Goal: Task Accomplishment & Management: Complete application form

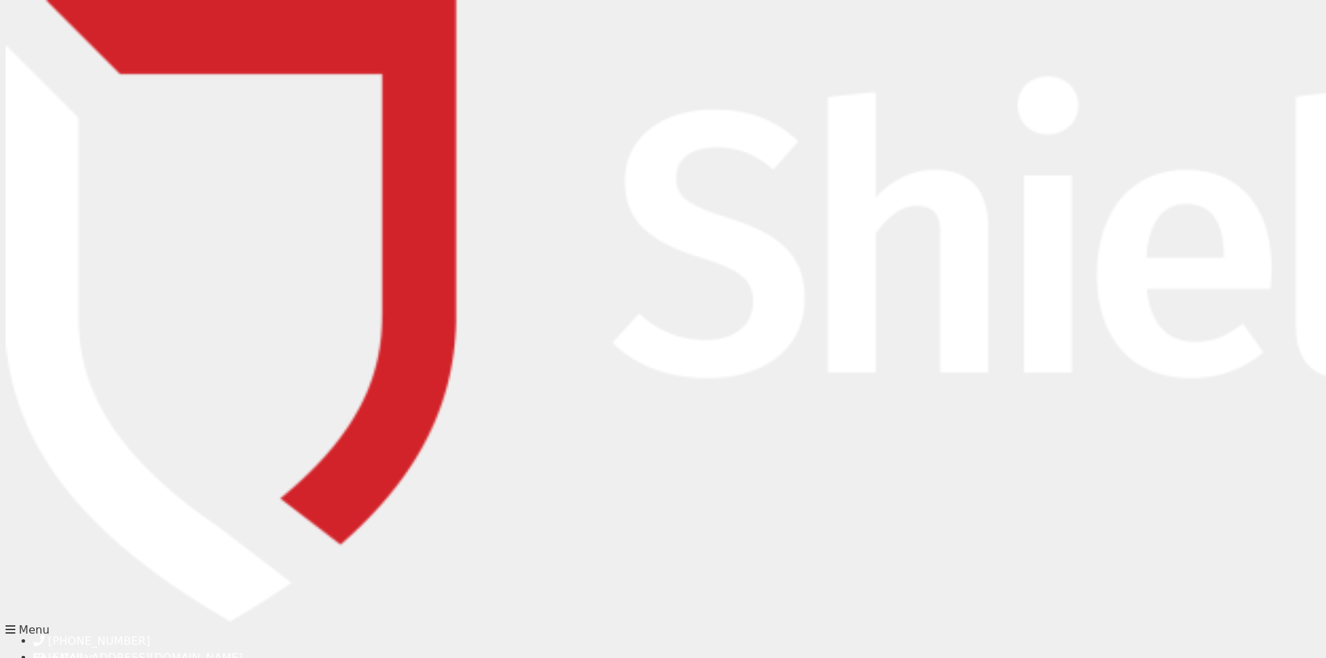
drag, startPoint x: 447, startPoint y: 263, endPoint x: 457, endPoint y: 248, distance: 17.6
type input "[PERSON_NAME]"
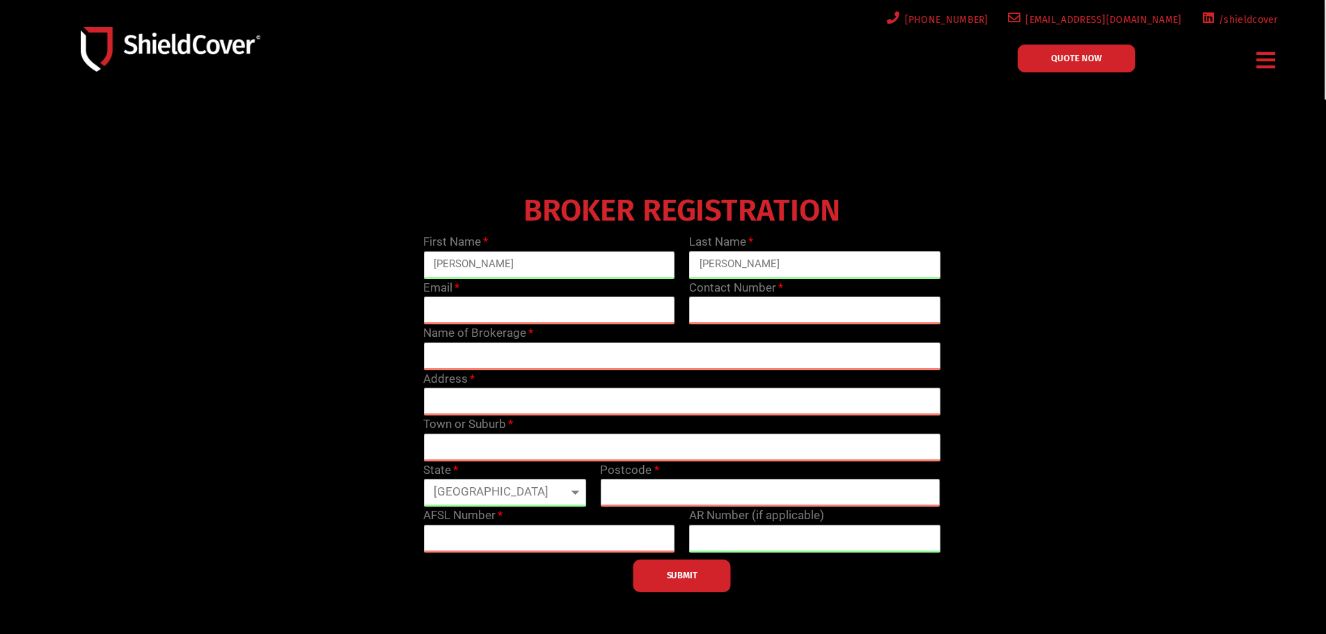
type input "[PERSON_NAME]"
drag, startPoint x: 448, startPoint y: 307, endPoint x: 433, endPoint y: 303, distance: 15.9
click at [446, 307] on input "email" at bounding box center [549, 310] width 252 height 28
type input "[EMAIL_ADDRESS][DOMAIN_NAME]"
click at [716, 312] on input "text" at bounding box center [815, 310] width 252 height 28
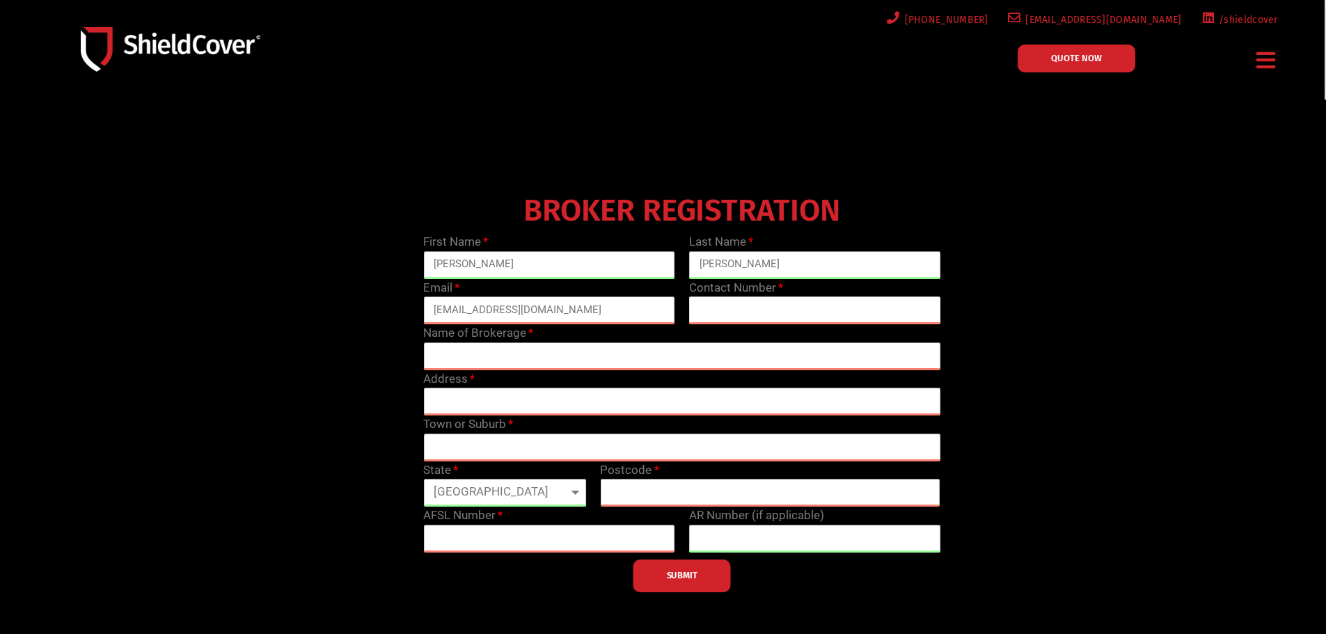
click at [708, 310] on input "text" at bounding box center [815, 310] width 252 height 28
click at [705, 306] on input "text" at bounding box center [815, 310] width 252 height 28
click at [713, 306] on input "text" at bounding box center [815, 310] width 252 height 28
type input "07 5208 9097"
click at [440, 353] on input "text" at bounding box center [681, 356] width 517 height 28
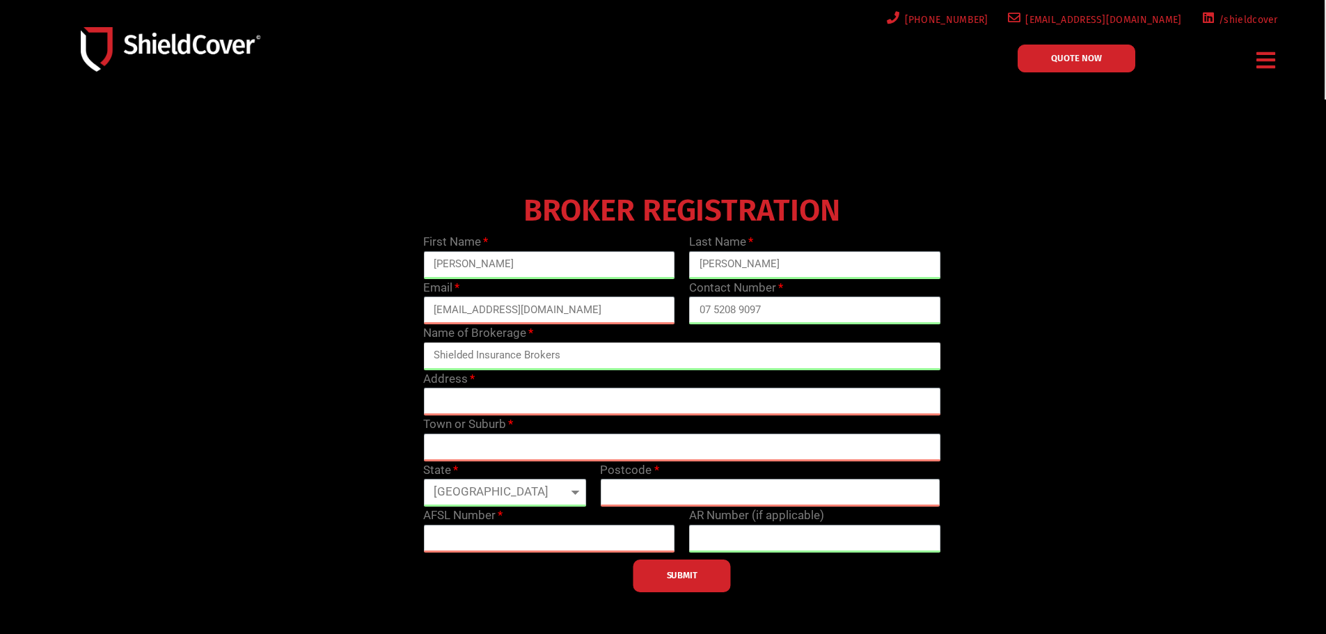
type input "Shielded Insurance Brokers"
click at [443, 399] on input "text" at bounding box center [681, 402] width 517 height 28
click at [455, 446] on input "text" at bounding box center [681, 448] width 517 height 28
type input "Maroochydore"
click at [638, 491] on input "text" at bounding box center [770, 493] width 340 height 28
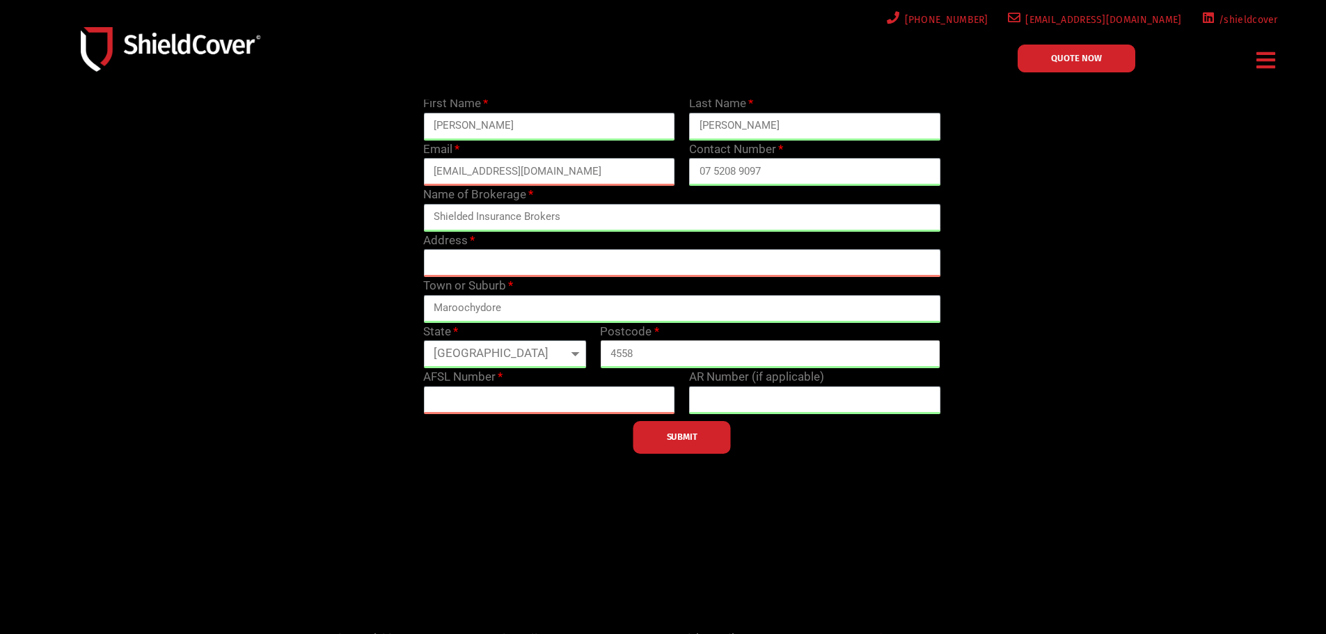
scroll to position [139, 0]
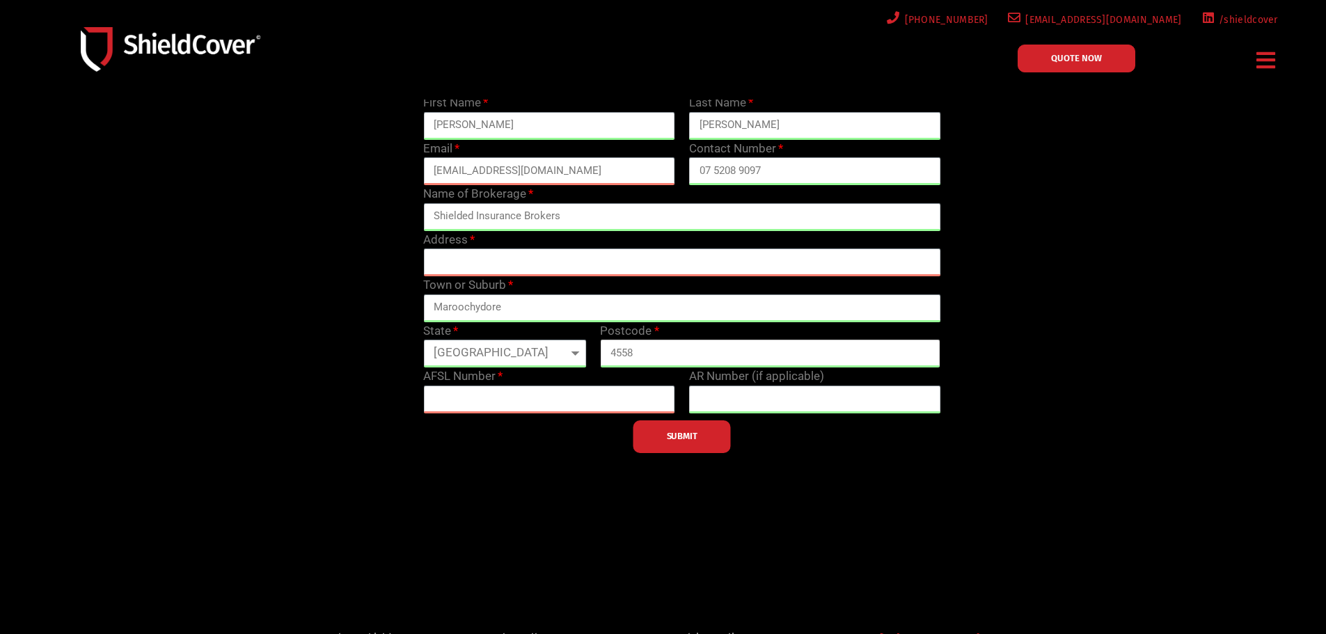
type input "4558"
click at [447, 395] on input "text" at bounding box center [549, 400] width 252 height 28
paste input "233750"
type input "233750"
click at [444, 262] on input "text" at bounding box center [681, 262] width 517 height 28
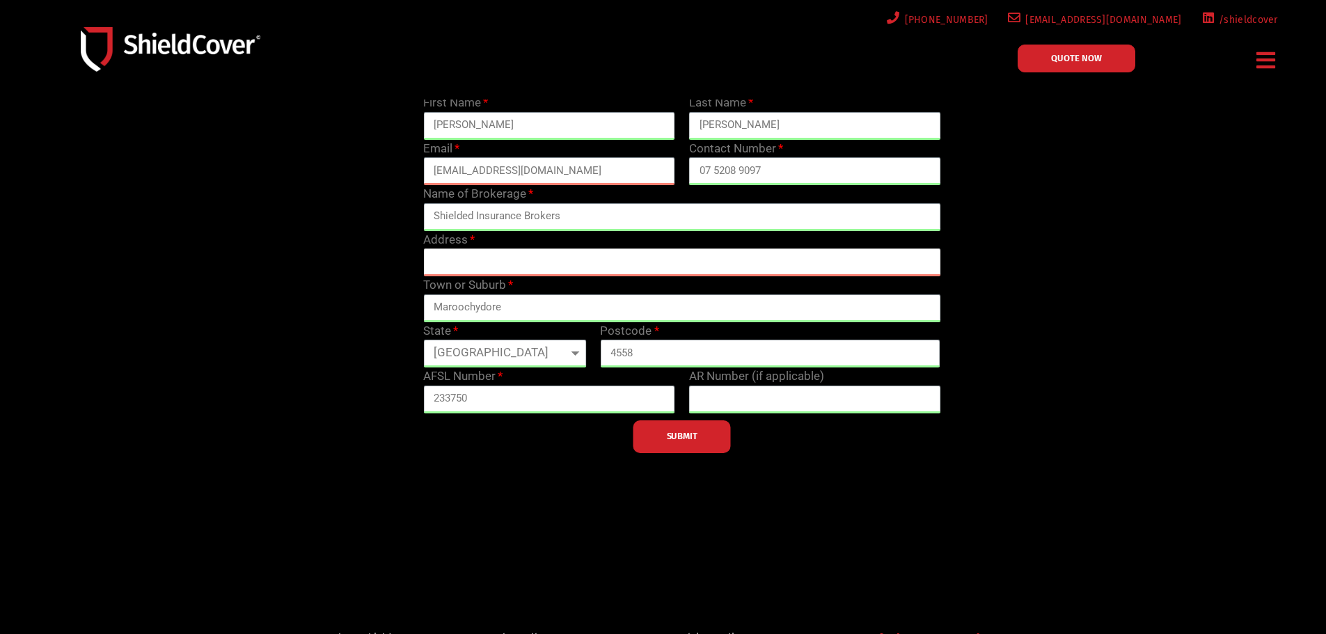
drag, startPoint x: 441, startPoint y: 262, endPoint x: 406, endPoint y: 288, distance: 44.3
click at [442, 262] on input "text" at bounding box center [681, 262] width 517 height 28
click at [457, 266] on input "text" at bounding box center [681, 262] width 517 height 28
type input "[GEOGRAPHIC_DATA]"
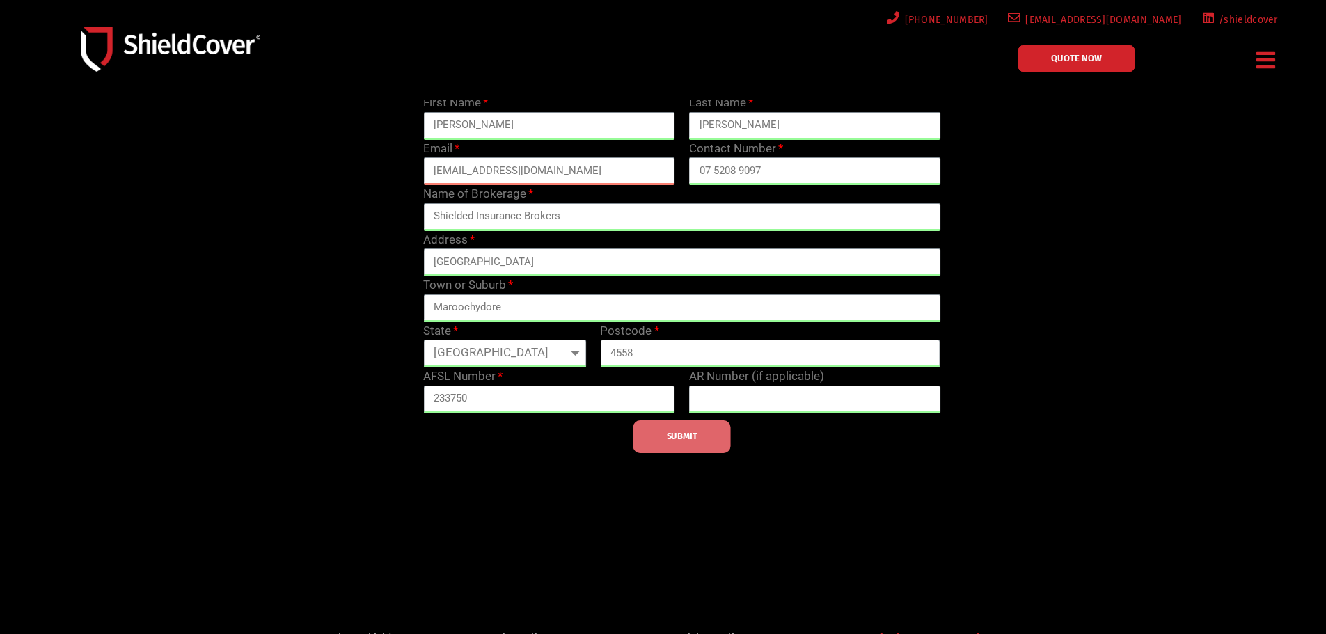
click at [679, 438] on span "SUBMIT" at bounding box center [682, 436] width 31 height 3
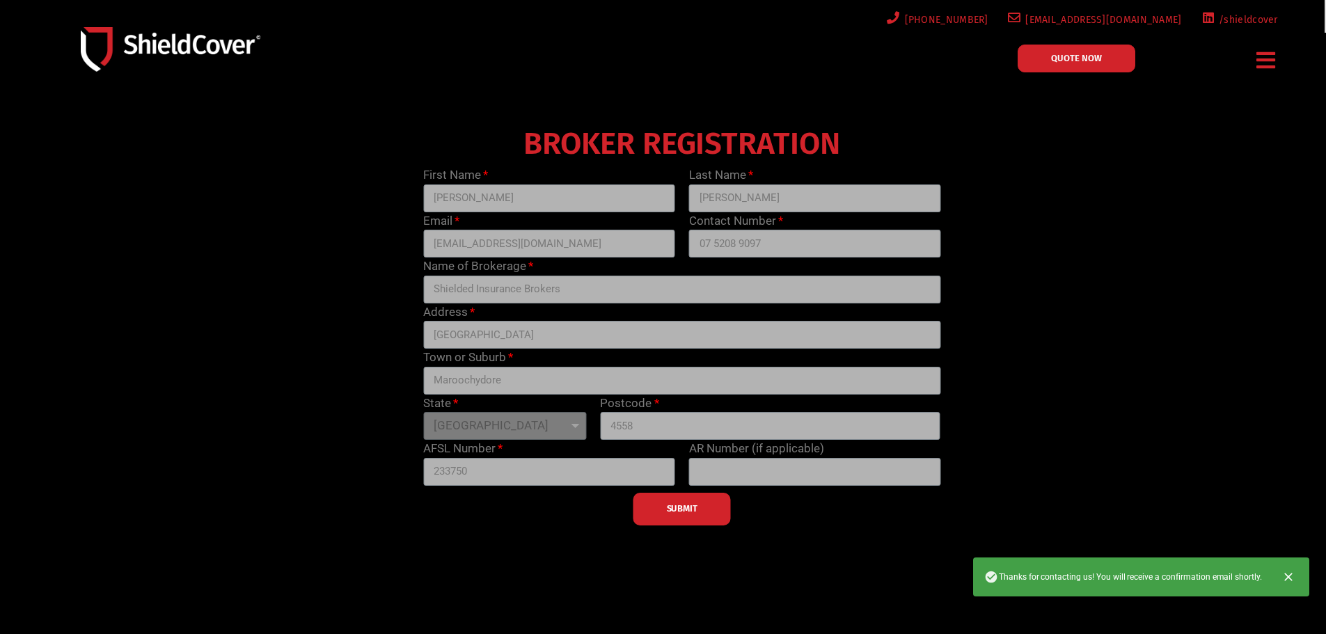
scroll to position [0, 0]
